Goal: Find specific page/section: Find specific page/section

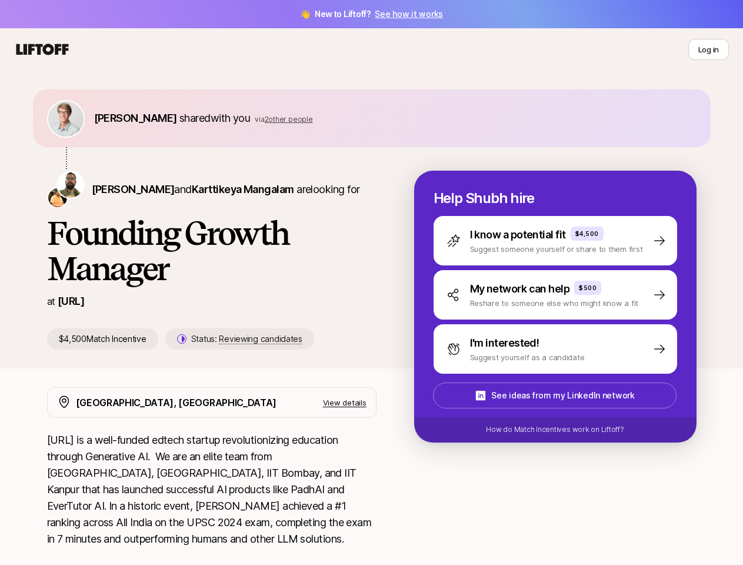
click at [371, 282] on h1 "Founding Growth Manager" at bounding box center [212, 250] width 330 height 71
click at [42, 49] on icon at bounding box center [42, 49] width 56 height 16
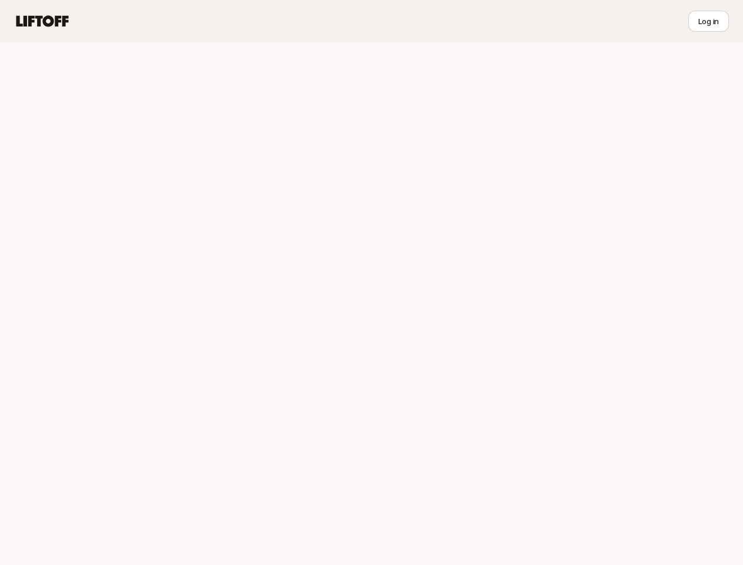
click at [709, 49] on div at bounding box center [371, 303] width 743 height 523
click at [117, 118] on div at bounding box center [371, 303] width 743 height 523
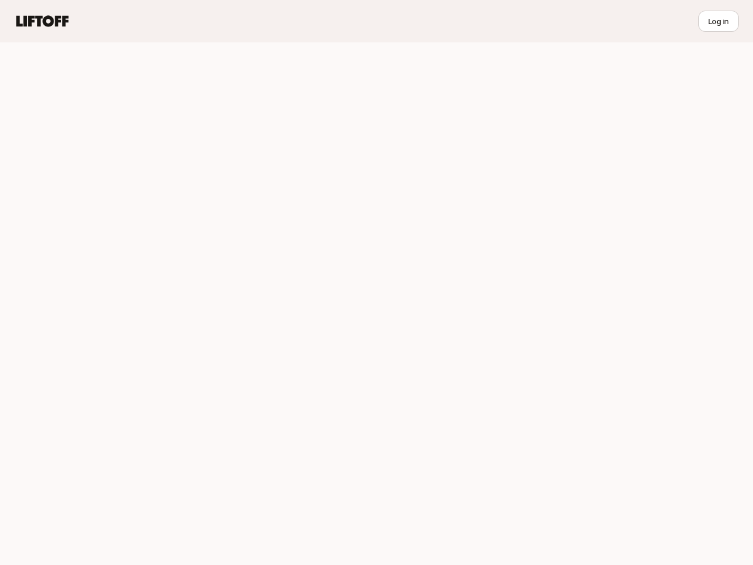
click at [271, 119] on div at bounding box center [376, 303] width 753 height 523
click at [109, 189] on div at bounding box center [376, 303] width 753 height 523
click at [213, 189] on div at bounding box center [376, 303] width 753 height 523
click at [227, 339] on div at bounding box center [376, 303] width 753 height 523
click at [570, 241] on div at bounding box center [376, 303] width 753 height 523
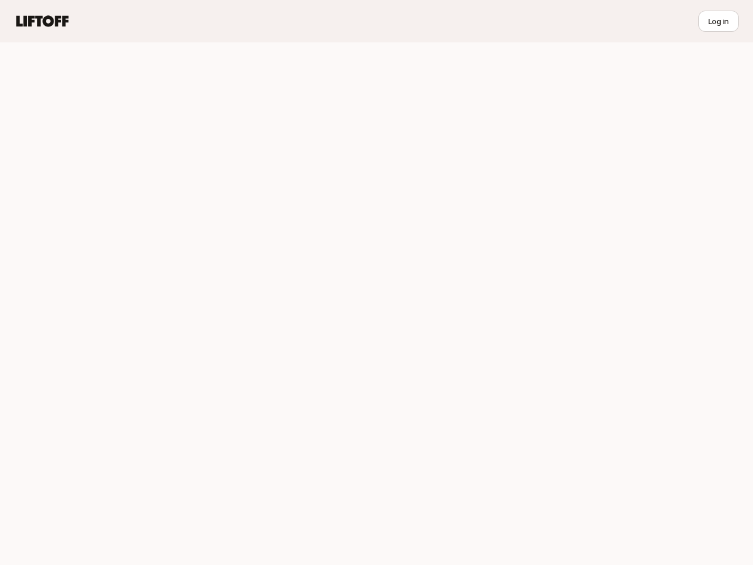
click at [570, 295] on div at bounding box center [376, 303] width 753 height 523
